Goal: Information Seeking & Learning: Check status

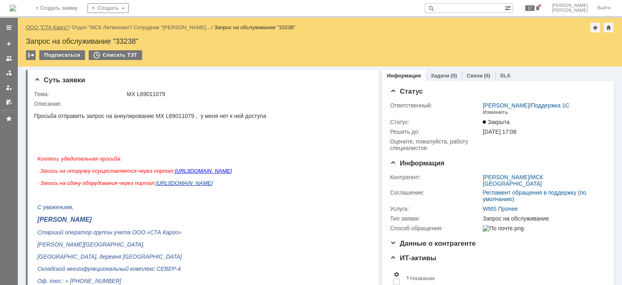
click at [46, 28] on link "ООО "СТА Карго"" at bounding box center [47, 27] width 43 height 6
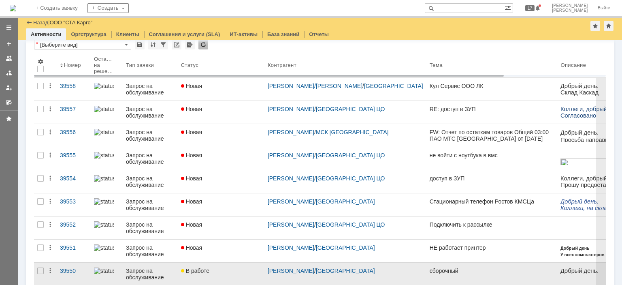
scroll to position [81, 0]
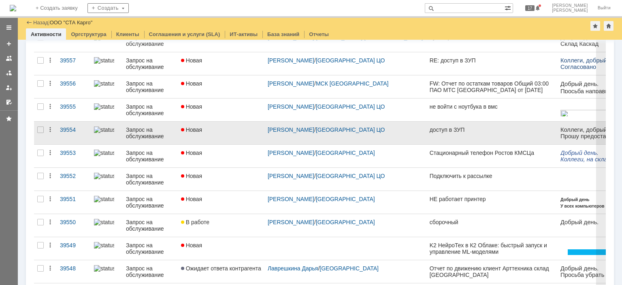
click at [232, 126] on div "Новая" at bounding box center [221, 129] width 80 height 6
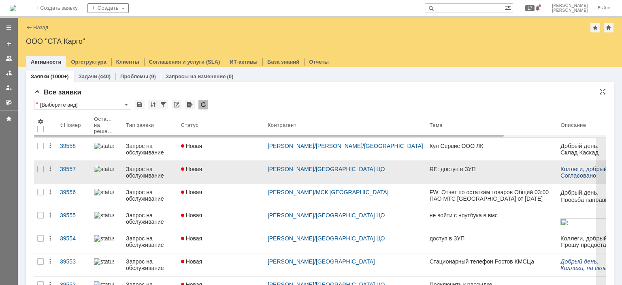
click at [221, 166] on div "Новая" at bounding box center [221, 169] width 80 height 6
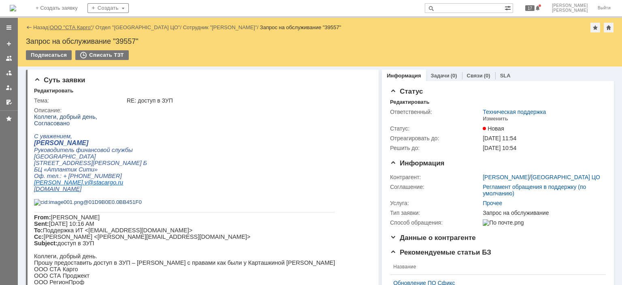
click at [66, 27] on link "ООО "СТА Карго"" at bounding box center [71, 27] width 43 height 6
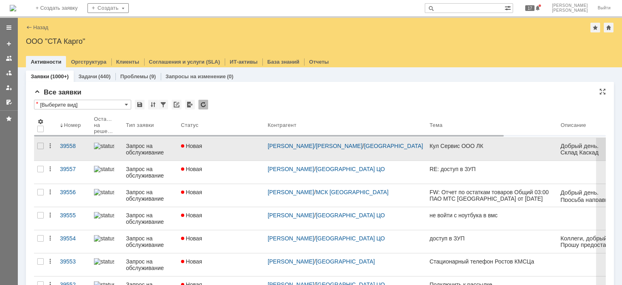
click at [238, 151] on link "Новая" at bounding box center [221, 149] width 87 height 23
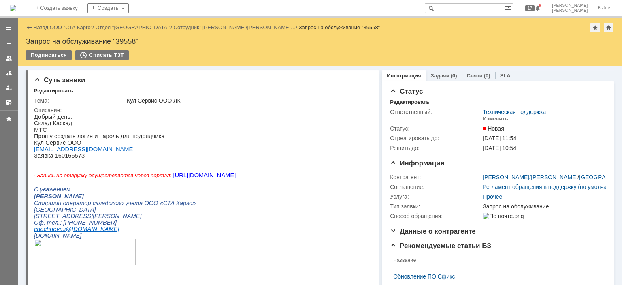
click at [62, 24] on link "ООО "СТА Карго"" at bounding box center [71, 27] width 43 height 6
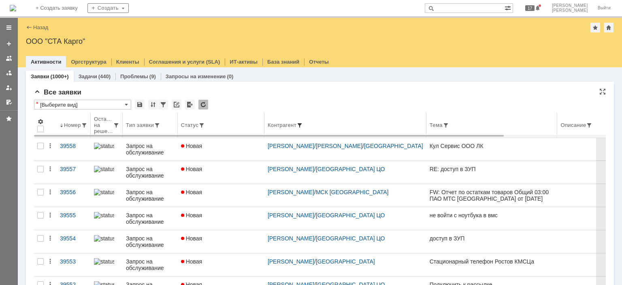
click at [303, 123] on span at bounding box center [299, 125] width 6 height 6
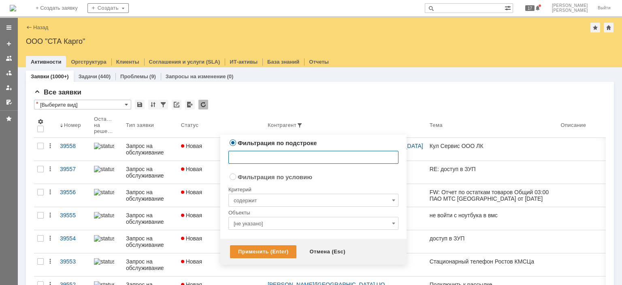
radio input "false"
radio input "true"
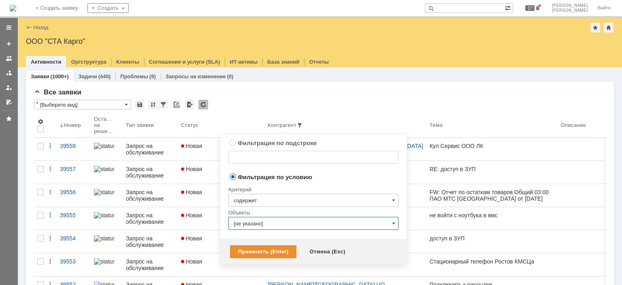
click at [257, 226] on input "[не указано]" at bounding box center [313, 223] width 170 height 13
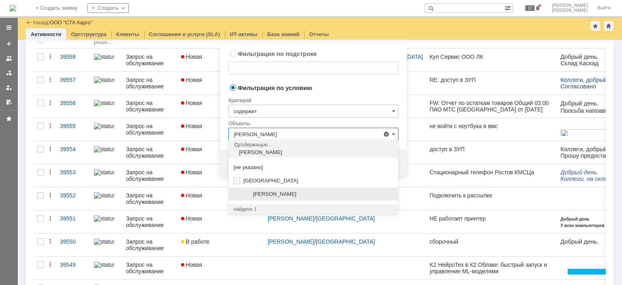
click at [272, 191] on span "[PERSON_NAME]" at bounding box center [274, 194] width 43 height 6
type input "[PERSON_NAME]"
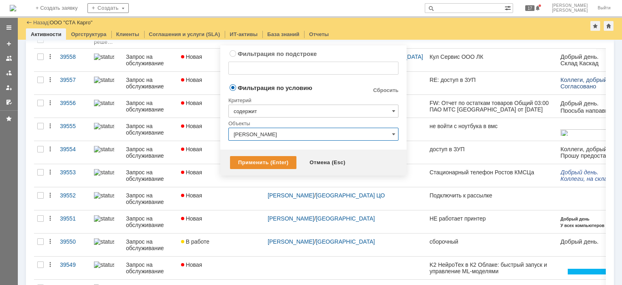
click at [269, 154] on div "Применить (Enter) Отмена (Esc)" at bounding box center [313, 162] width 186 height 26
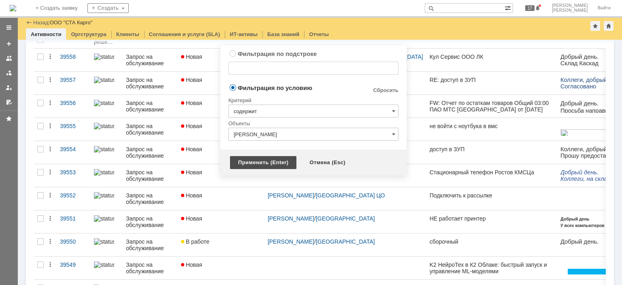
click at [266, 165] on div "Применить (Enter)" at bounding box center [263, 162] width 66 height 13
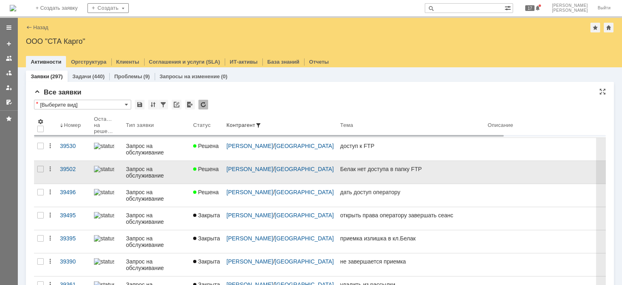
click at [176, 166] on div "Запрос на обслуживание" at bounding box center [156, 172] width 61 height 13
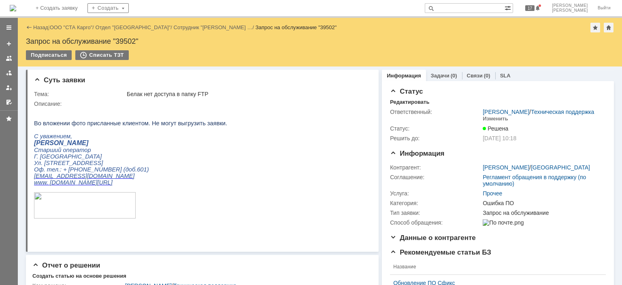
click at [282, 150] on html "Во вложении фото присланные клиентом. Не могут выгрузить заявки. С уважением, […" at bounding box center [199, 169] width 331 height 125
